Goal: Use online tool/utility: Utilize a website feature to perform a specific function

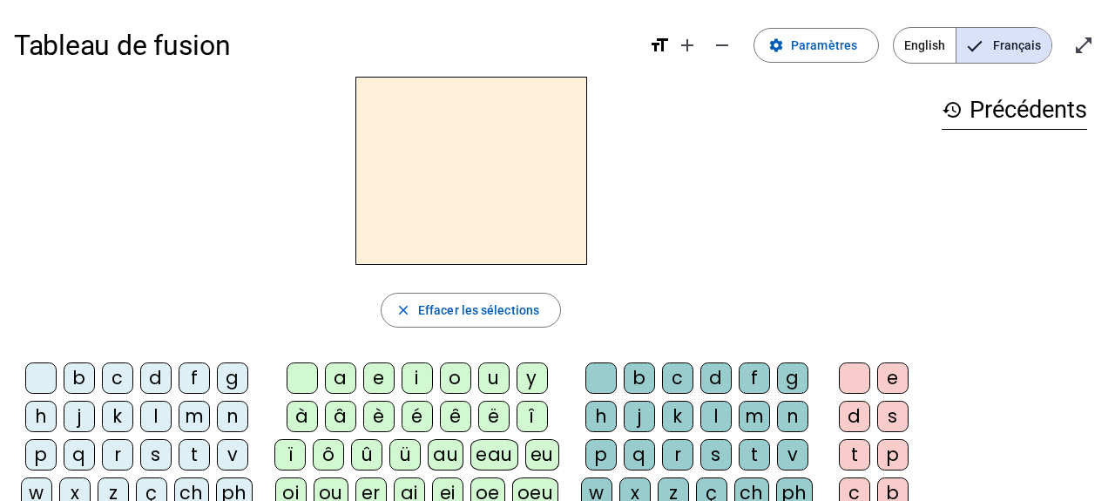
click at [232, 372] on div "g" at bounding box center [232, 377] width 31 height 31
click at [380, 383] on div "e" at bounding box center [378, 377] width 31 height 31
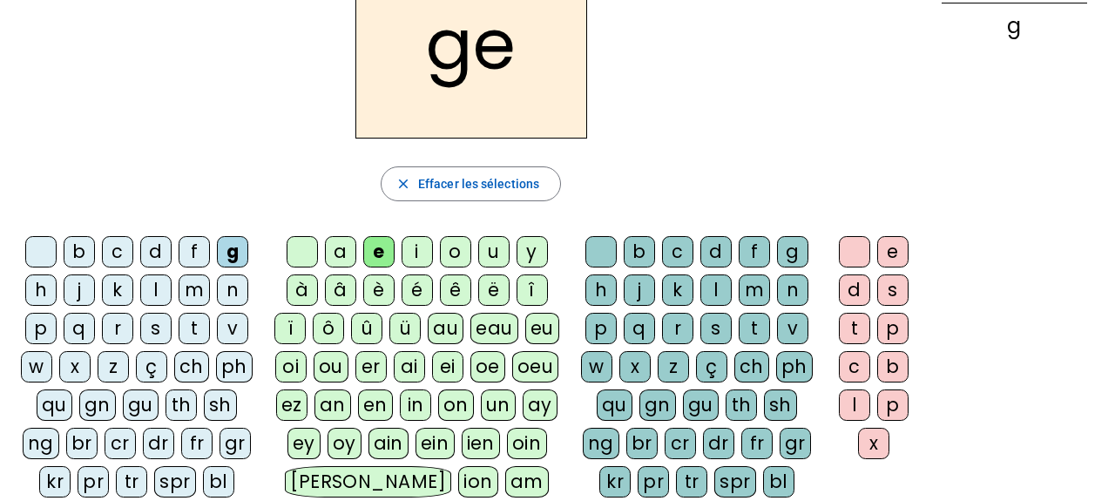
scroll to position [132, 0]
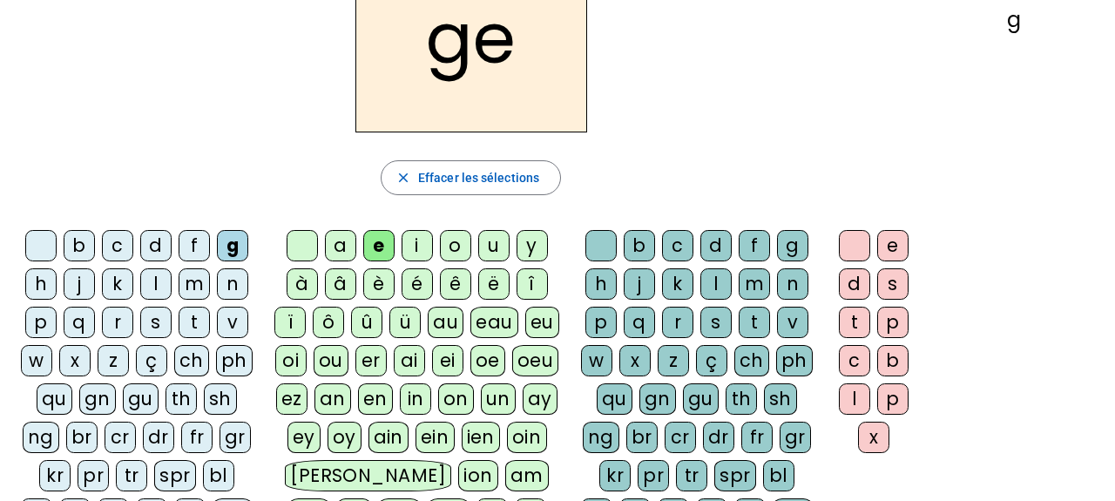
click at [718, 317] on div "s" at bounding box center [715, 322] width 31 height 31
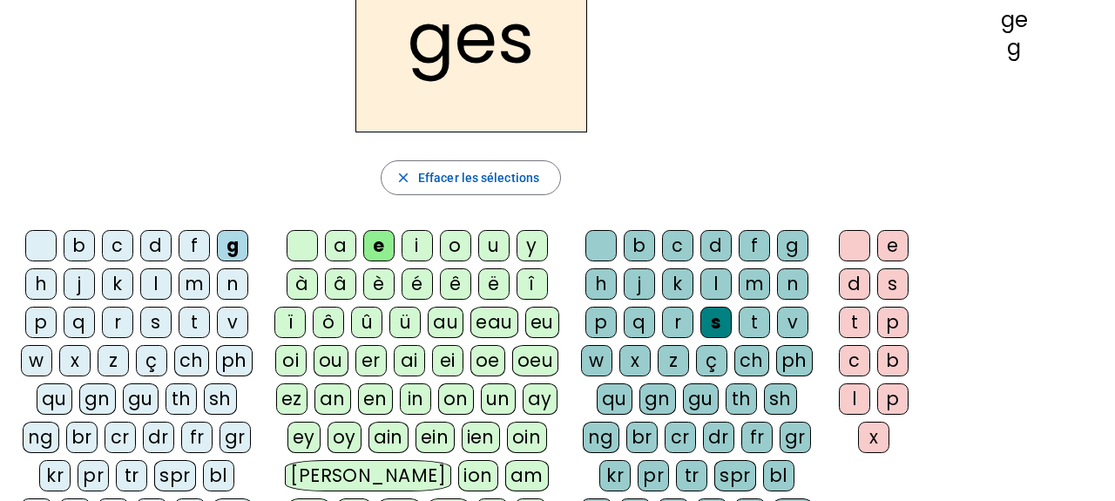
click at [749, 320] on div "t" at bounding box center [754, 322] width 31 height 31
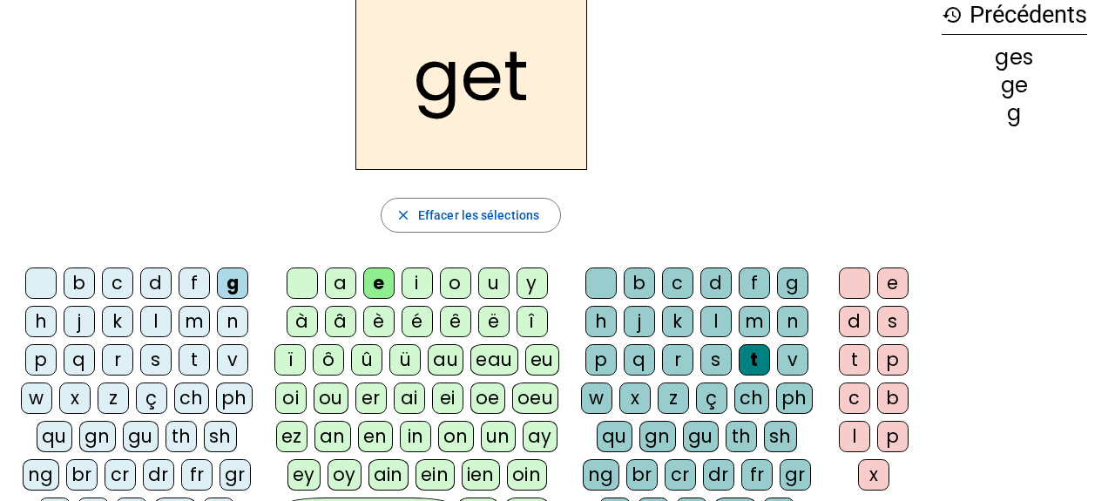
scroll to position [91, 0]
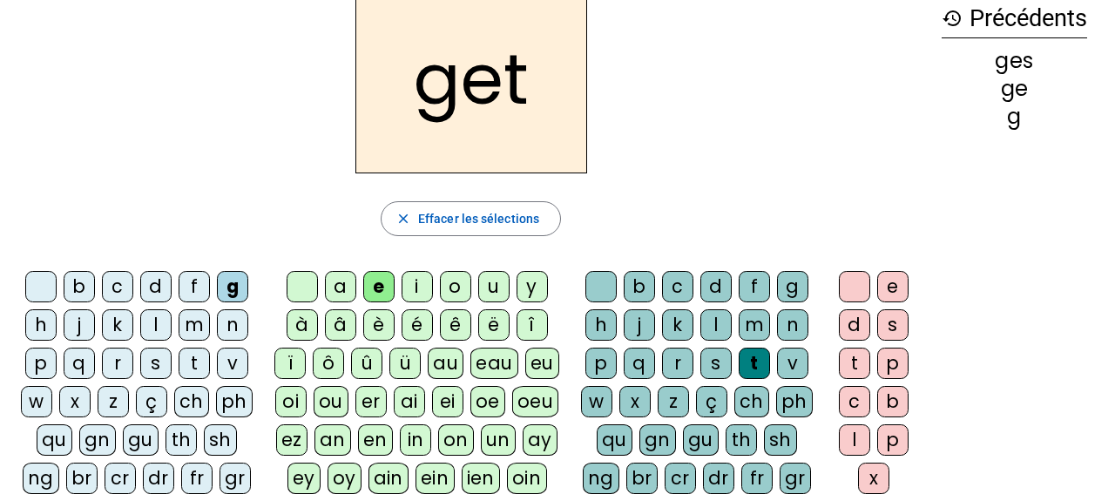
click at [720, 356] on div "s" at bounding box center [715, 362] width 31 height 31
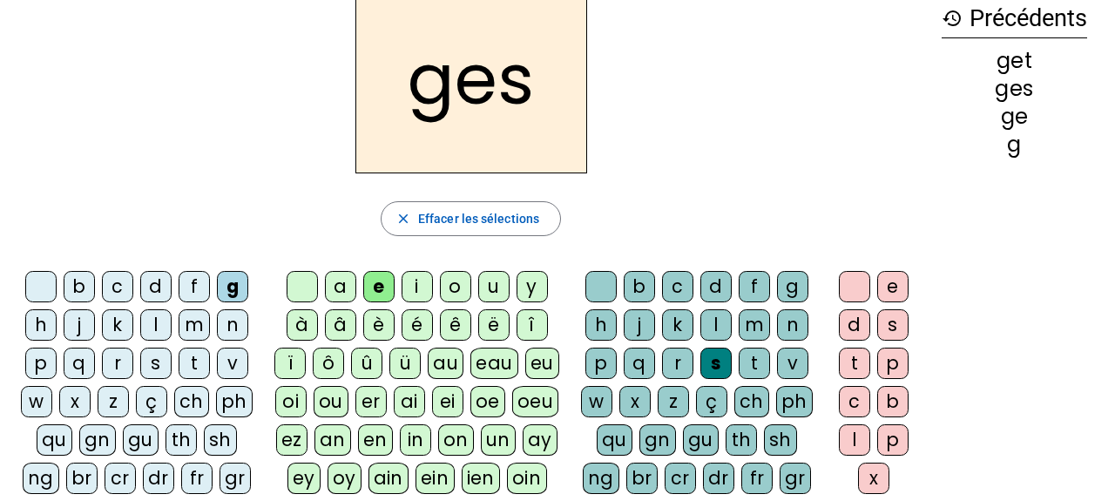
click at [853, 353] on div "t" at bounding box center [854, 362] width 31 height 31
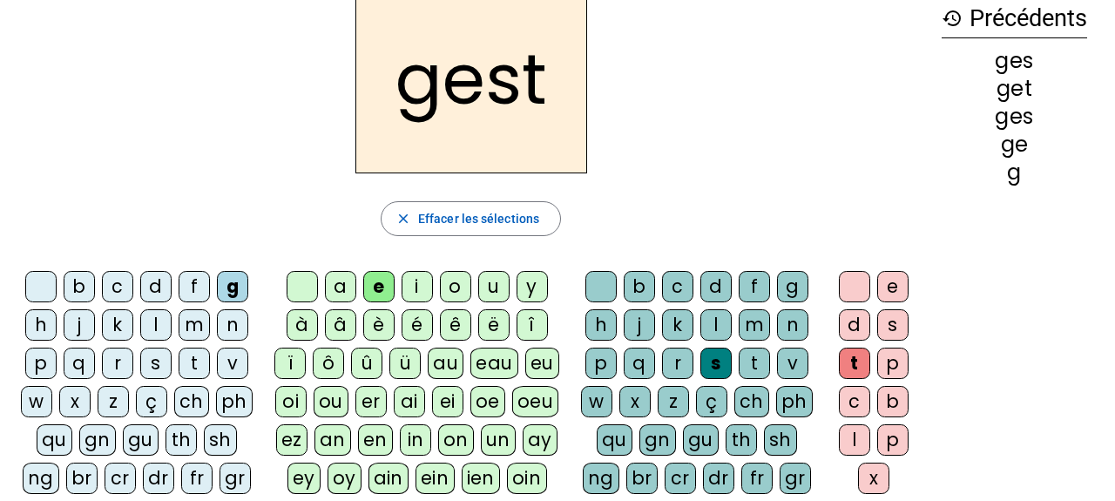
click at [904, 278] on div "e" at bounding box center [892, 286] width 31 height 31
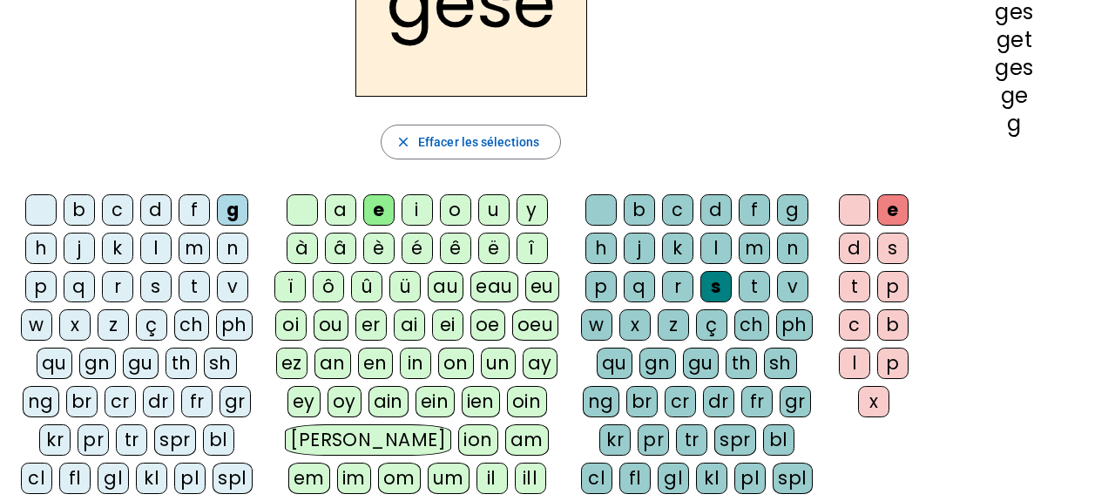
scroll to position [156, 0]
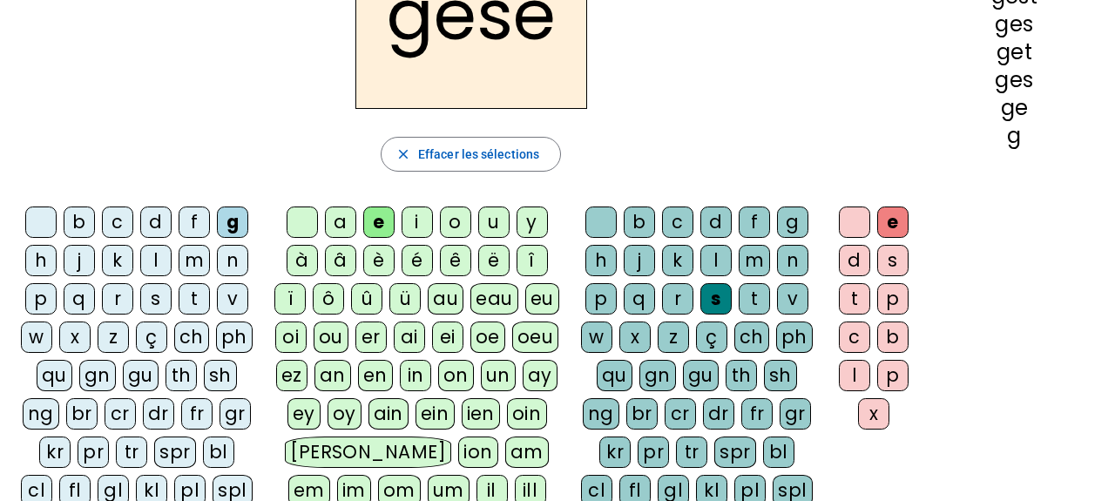
click at [751, 293] on div "t" at bounding box center [754, 298] width 31 height 31
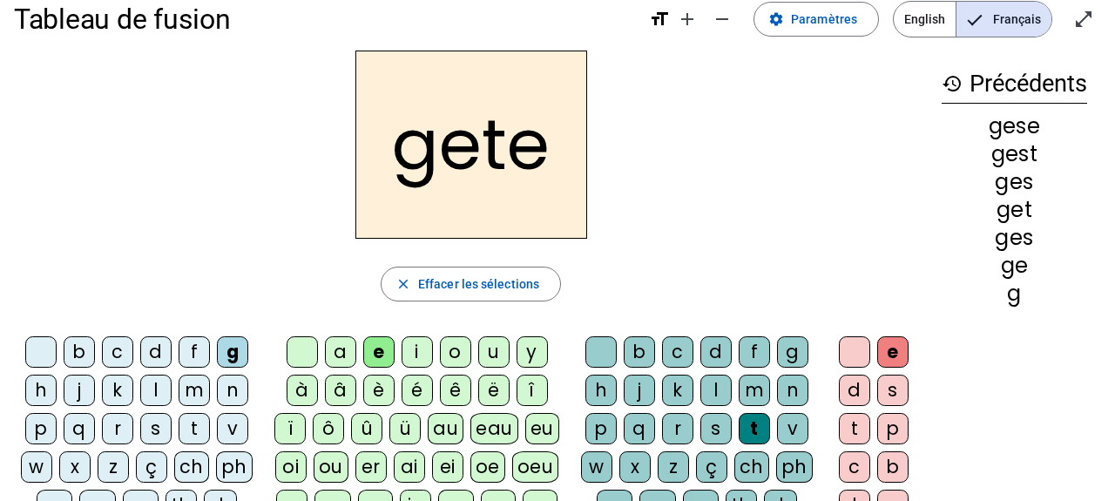
scroll to position [24, 0]
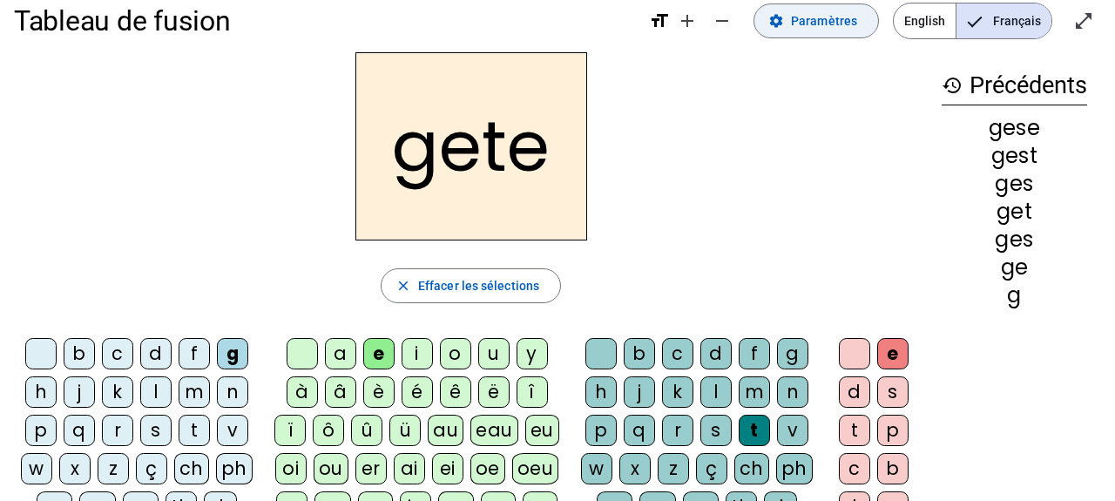
click at [813, 11] on span "Paramètres" at bounding box center [824, 20] width 66 height 21
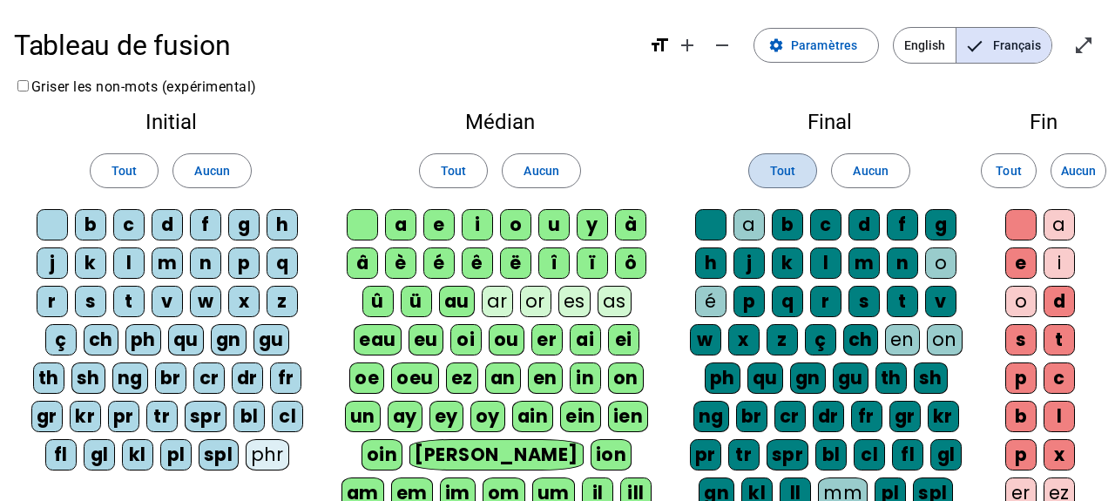
click at [776, 182] on span at bounding box center [782, 171] width 67 height 42
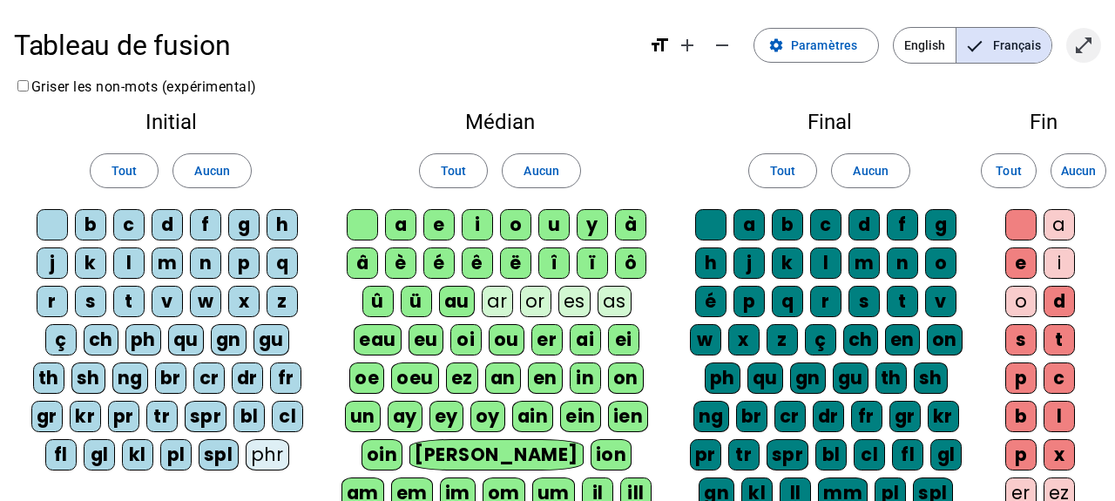
click at [1078, 49] on mat-icon "open_in_full" at bounding box center [1083, 45] width 21 height 21
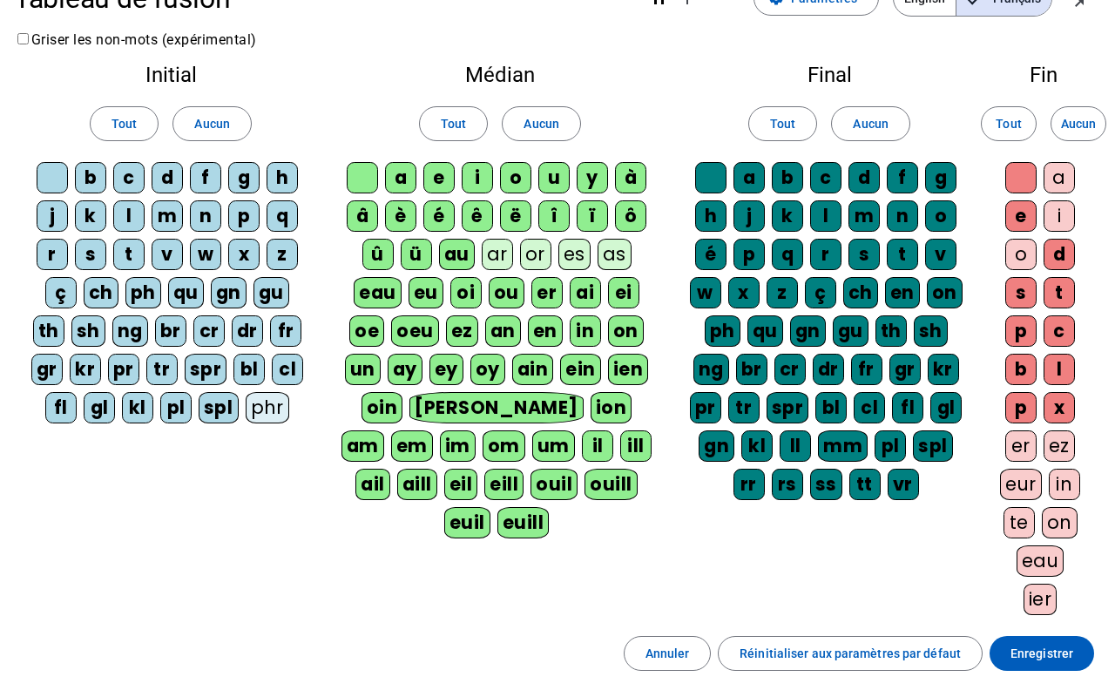
scroll to position [60, 0]
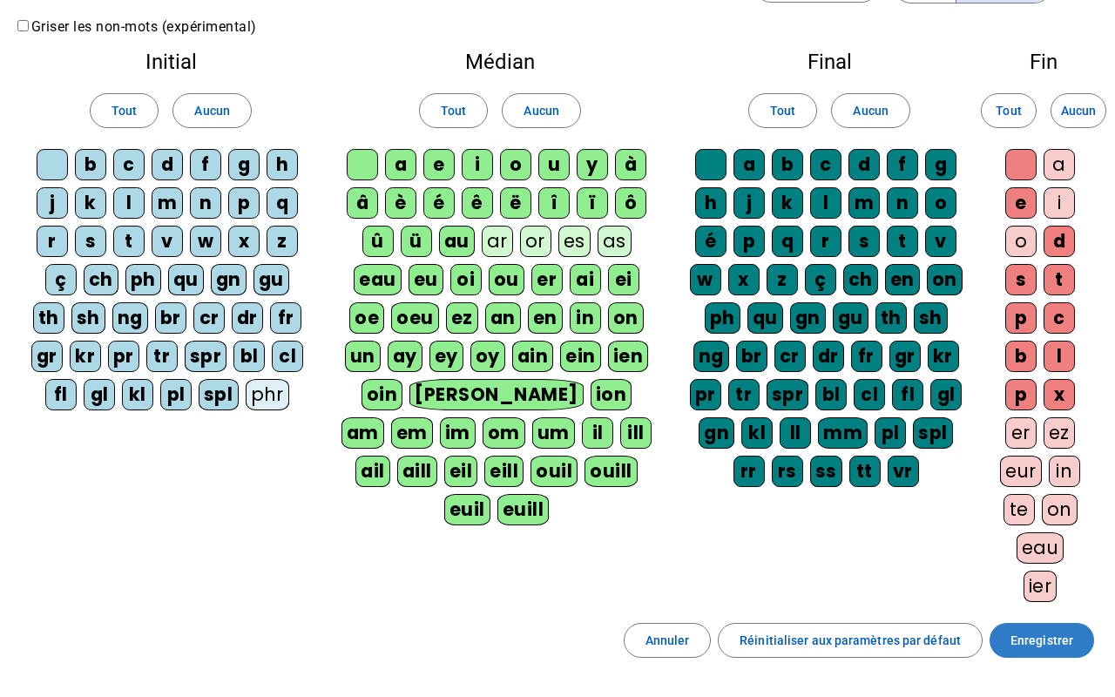
click at [1042, 500] on span "Enregistrer" at bounding box center [1041, 640] width 63 height 21
